Goal: Check status: Check status

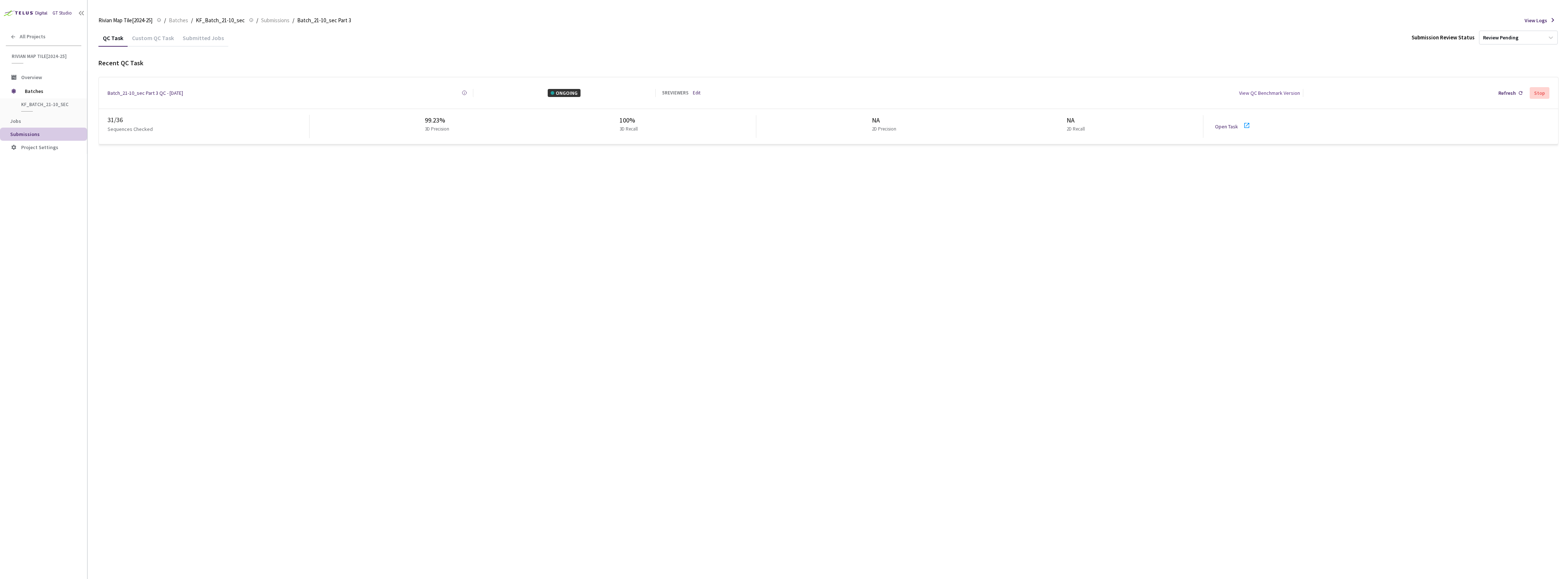
click at [192, 36] on div "Submitted Jobs" at bounding box center [203, 41] width 50 height 13
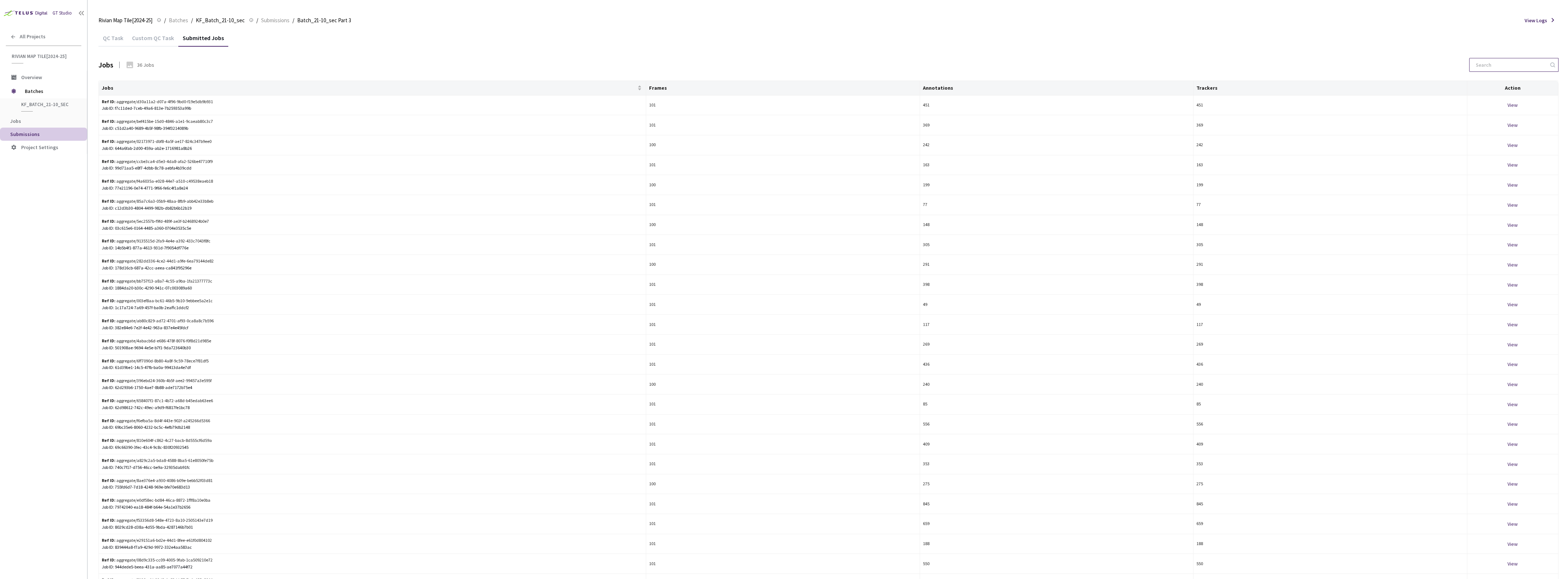
click at [1484, 68] on input at bounding box center [1510, 65] width 78 height 13
paste input "99d71aa5-e8f7-4dbb-8c78-aebfa4b39cdd"
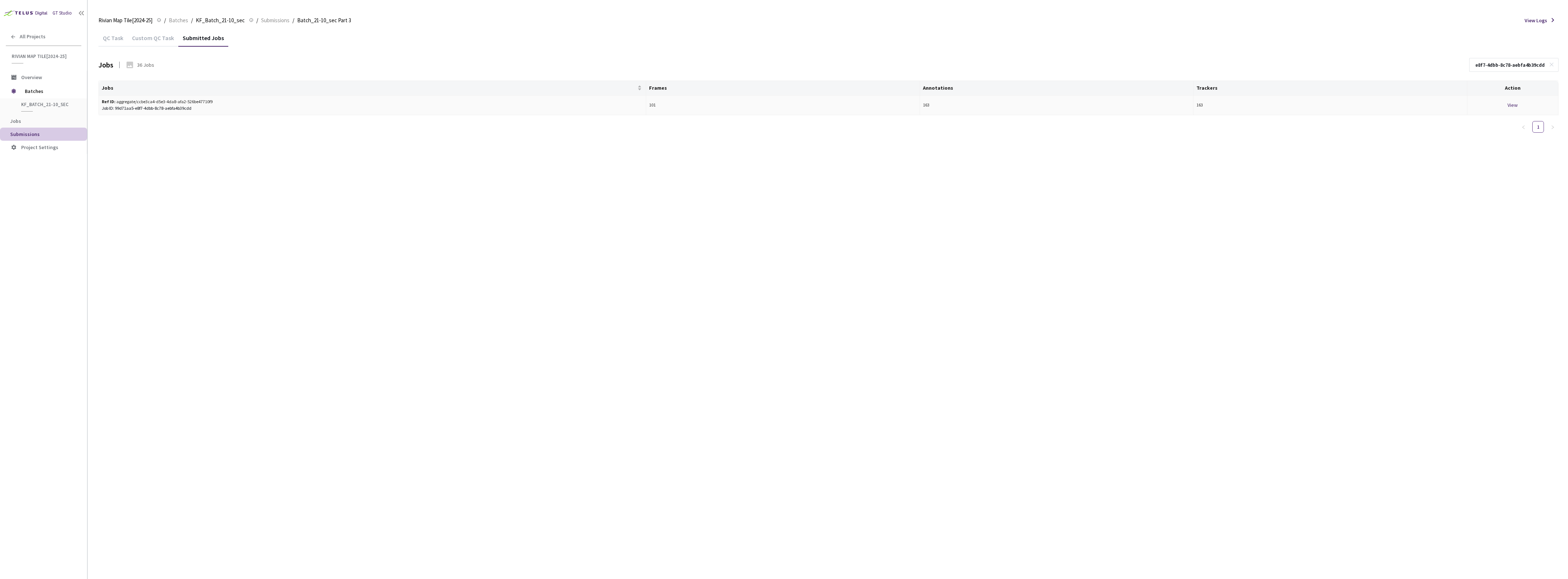
type input "99d71aa5-e8f7-4dbb-8c78-aebfa4b39cdd"
click at [1509, 104] on div "View" at bounding box center [1513, 105] width 85 height 8
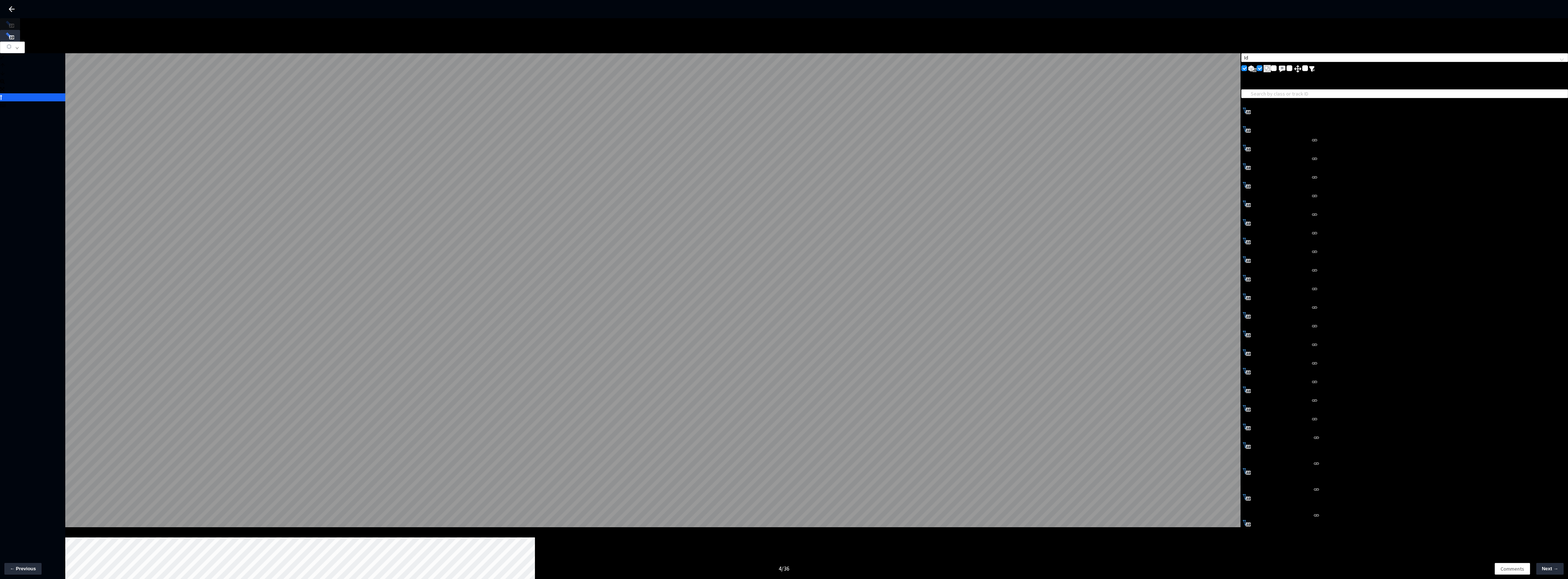
click at [30, 101] on div at bounding box center [32, 97] width 65 height 8
click at [25, 42] on button "button" at bounding box center [12, 48] width 25 height 11
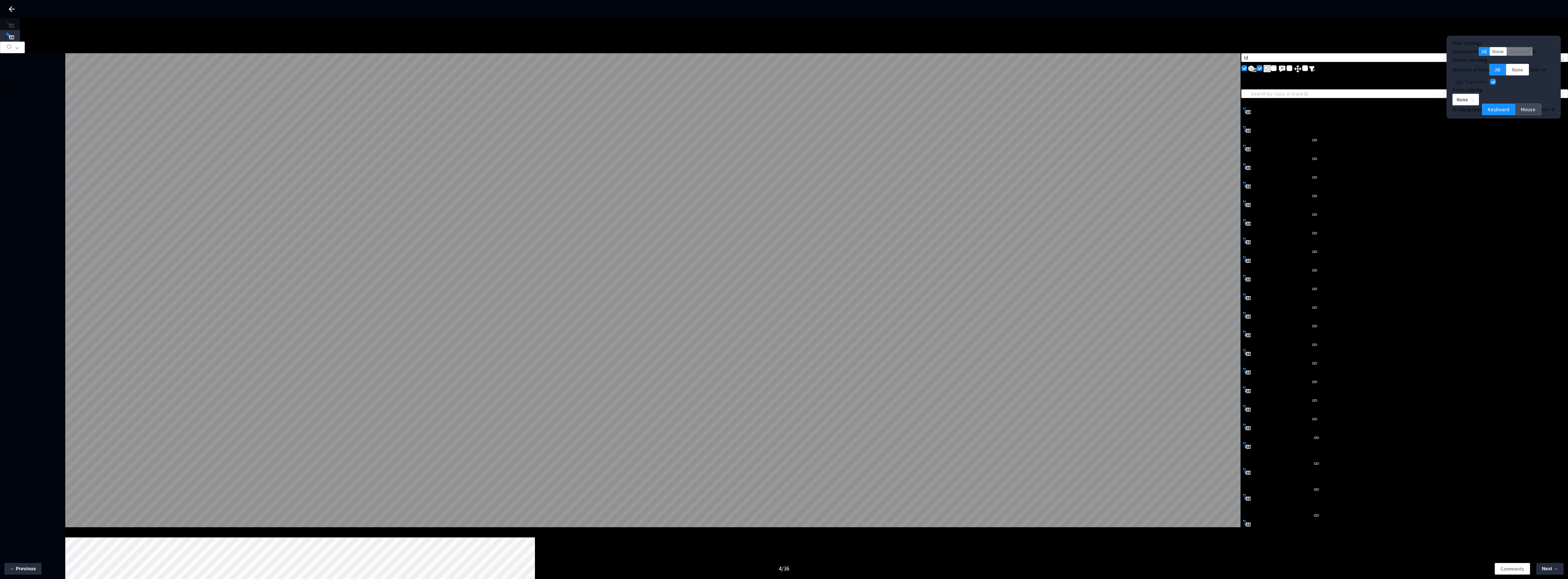
click at [1521, 114] on span "Mouse" at bounding box center [1528, 109] width 15 height 8
click at [1475, 105] on span "None" at bounding box center [1466, 99] width 18 height 11
click at [1492, 138] on div "Color Mapping" at bounding box center [1500, 134] width 39 height 8
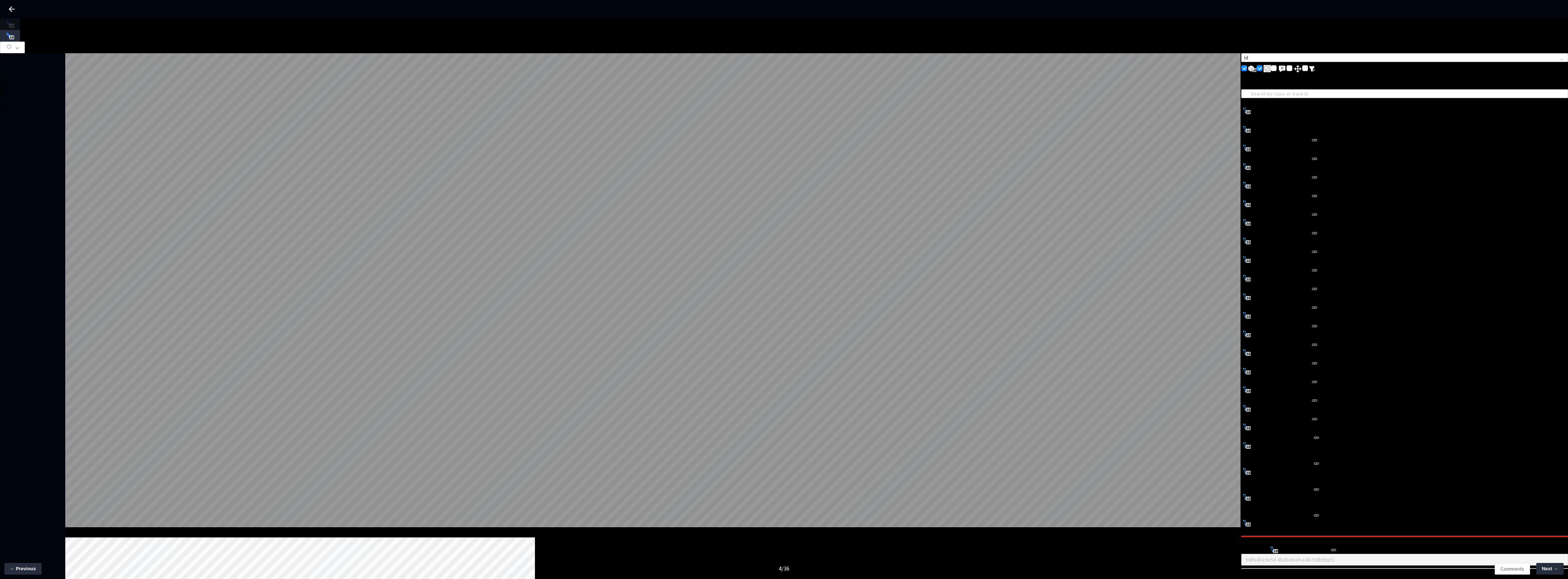
drag, startPoint x: 12, startPoint y: 12, endPoint x: 11, endPoint y: 8, distance: 4.1
click at [12, 10] on icon at bounding box center [12, 9] width 9 height 9
